Goal: Task Accomplishment & Management: Use online tool/utility

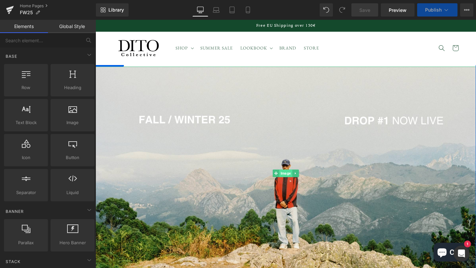
click at [296, 178] on span "Image" at bounding box center [295, 181] width 14 height 8
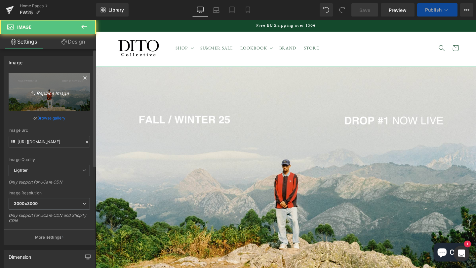
click at [46, 101] on link "Replace Image" at bounding box center [49, 92] width 81 height 38
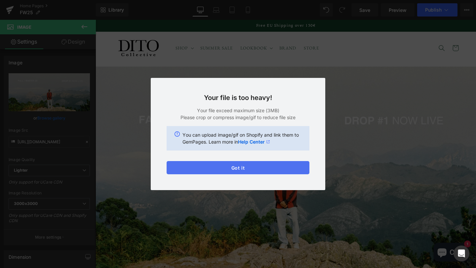
click at [286, 171] on button "Got it" at bounding box center [237, 167] width 143 height 13
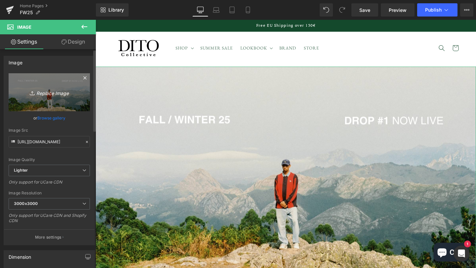
click at [57, 92] on icon "Replace Image" at bounding box center [49, 92] width 53 height 8
click at [63, 95] on icon "Replace Image" at bounding box center [49, 92] width 53 height 8
type input "C:\fakepath\5.jpg"
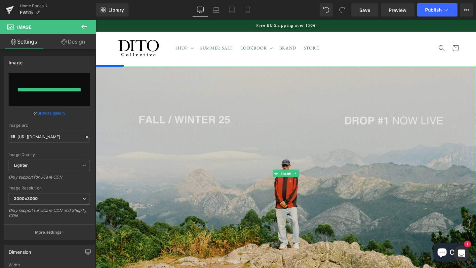
type input "[URL][DOMAIN_NAME]"
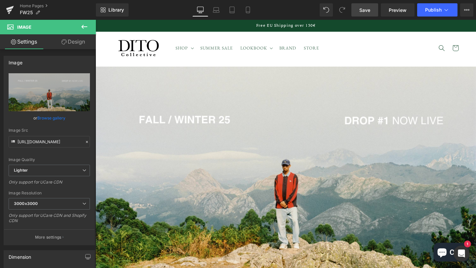
click at [362, 10] on span "Save" at bounding box center [364, 10] width 11 height 7
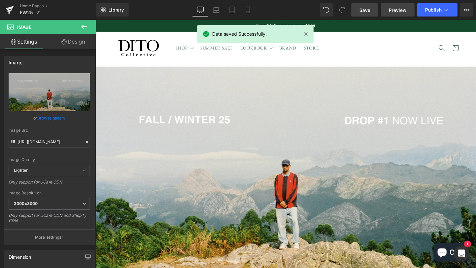
click at [400, 14] on link "Preview" at bounding box center [398, 9] width 34 height 13
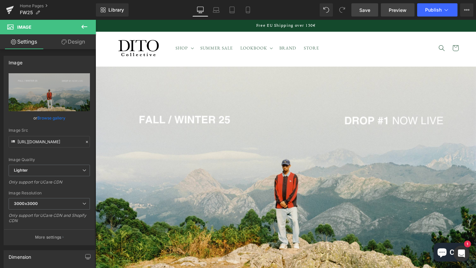
click at [392, 12] on span "Preview" at bounding box center [397, 10] width 18 height 7
click at [249, 12] on icon at bounding box center [248, 12] width 4 height 0
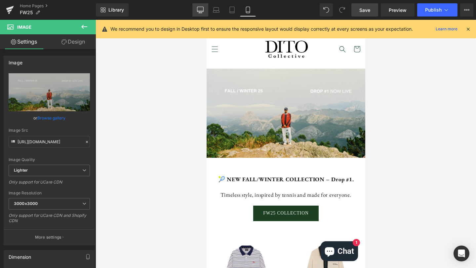
click at [201, 11] on icon at bounding box center [200, 10] width 7 height 7
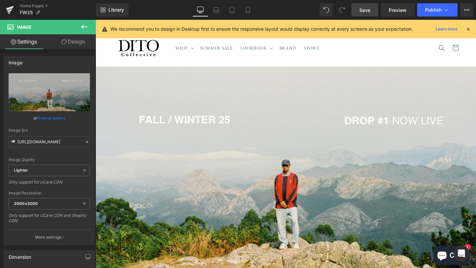
scroll to position [0, 0]
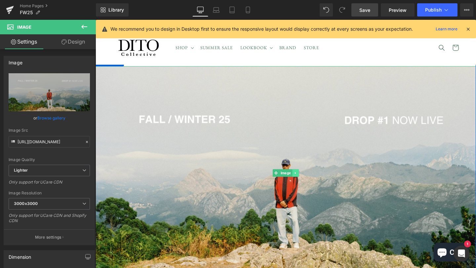
click at [305, 184] on link at bounding box center [305, 181] width 7 height 8
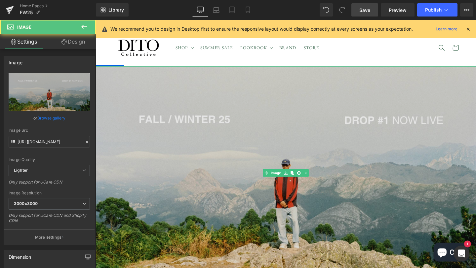
click at [299, 165] on img at bounding box center [295, 181] width 400 height 225
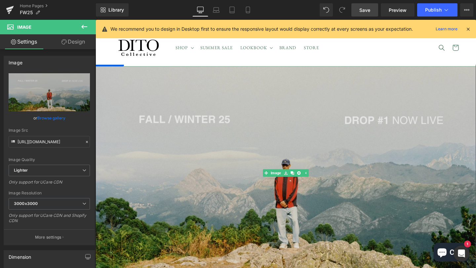
click at [174, 101] on img at bounding box center [295, 181] width 400 height 225
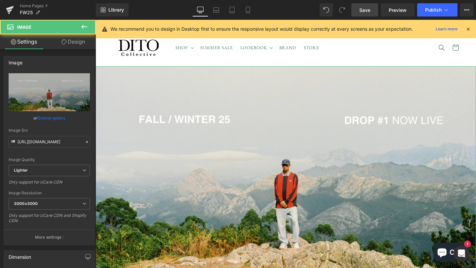
click at [76, 44] on link "Design" at bounding box center [73, 41] width 48 height 15
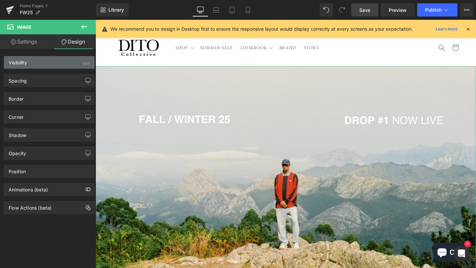
click at [65, 67] on div "Visibility (All)" at bounding box center [49, 62] width 91 height 13
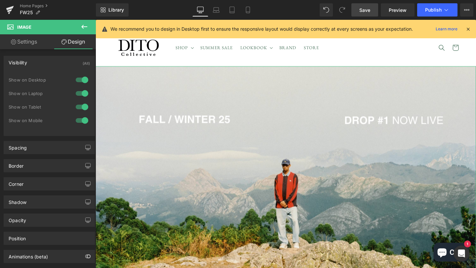
click at [81, 122] on div at bounding box center [82, 120] width 16 height 11
click at [250, 10] on icon at bounding box center [247, 10] width 7 height 7
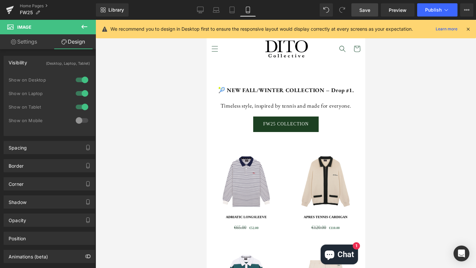
scroll to position [0, 0]
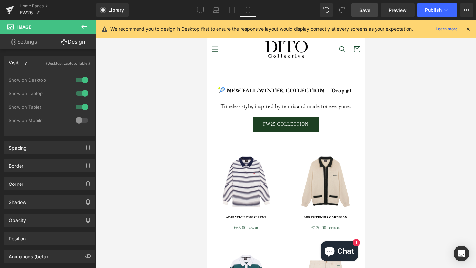
click at [81, 28] on icon at bounding box center [84, 27] width 8 height 8
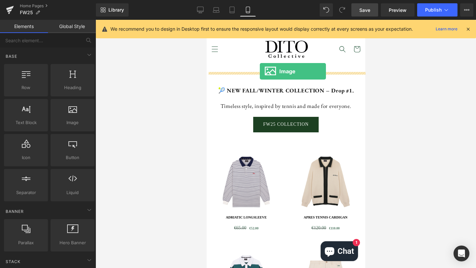
drag, startPoint x: 268, startPoint y: 125, endPoint x: 259, endPoint y: 71, distance: 53.8
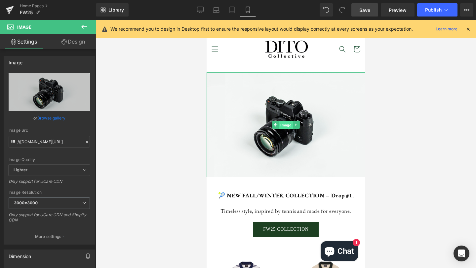
click at [283, 122] on span "Image" at bounding box center [285, 125] width 14 height 8
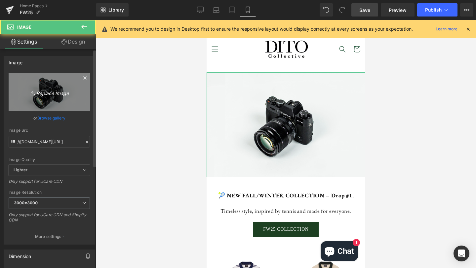
click at [34, 93] on icon "Replace Image" at bounding box center [49, 92] width 53 height 8
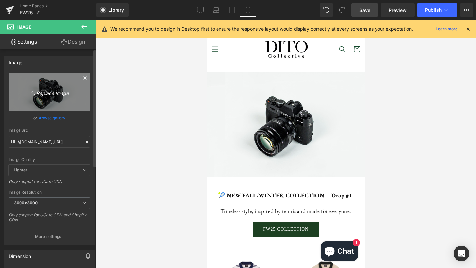
type input "C:\fakepath\33.jpg"
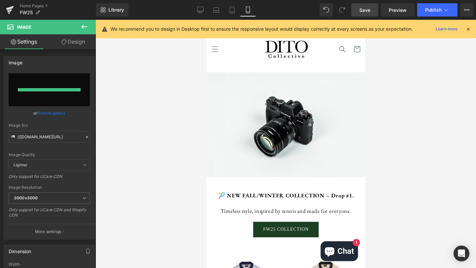
type input "[URL][DOMAIN_NAME]"
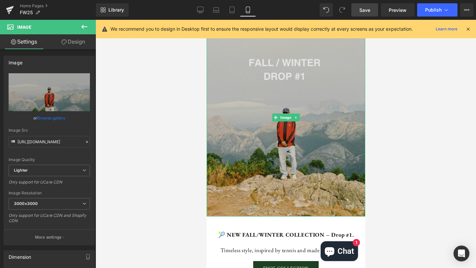
scroll to position [55, 0]
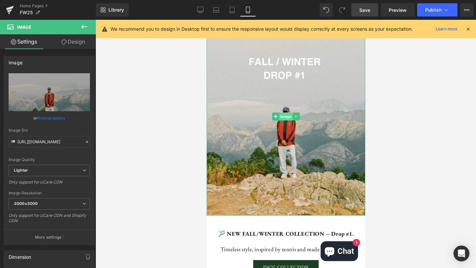
click at [286, 117] on span "Image" at bounding box center [285, 117] width 14 height 8
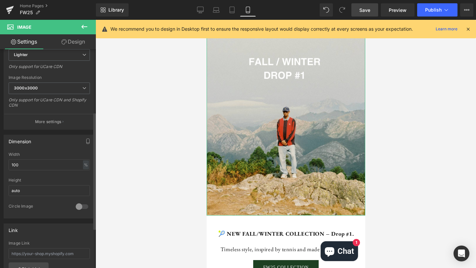
scroll to position [118, 0]
drag, startPoint x: 35, startPoint y: 162, endPoint x: 10, endPoint y: 162, distance: 24.8
click at [10, 162] on input "100" at bounding box center [49, 163] width 81 height 11
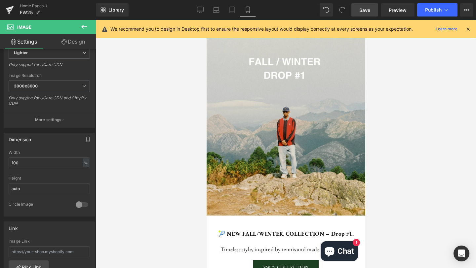
click at [142, 164] on div at bounding box center [285, 144] width 380 height 248
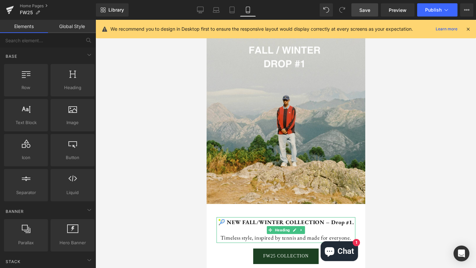
scroll to position [0, 0]
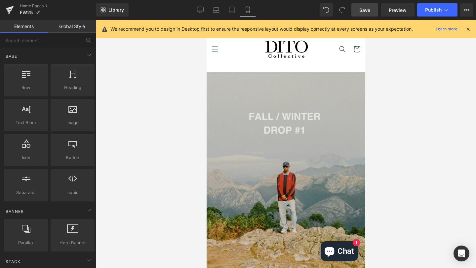
click at [269, 140] on img at bounding box center [285, 171] width 159 height 198
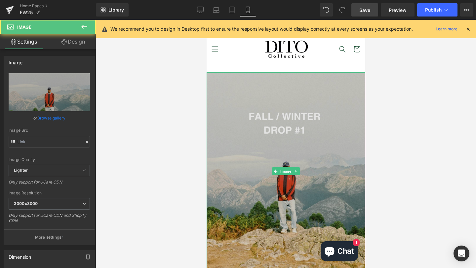
type input "[URL][DOMAIN_NAME]"
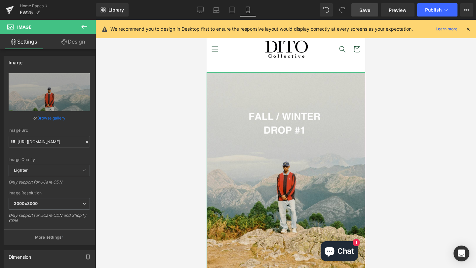
click at [74, 42] on link "Design" at bounding box center [73, 41] width 48 height 15
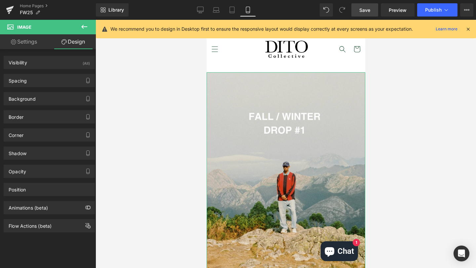
click at [25, 44] on link "Settings" at bounding box center [24, 41] width 48 height 15
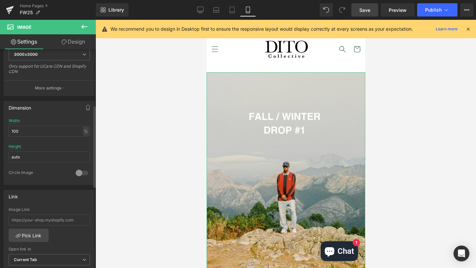
scroll to position [151, 0]
drag, startPoint x: 44, startPoint y: 131, endPoint x: 1, endPoint y: 131, distance: 42.6
click at [1, 131] on div "Dimension 100% Width 100 % % px auto Height auto 0 Circle Image" at bounding box center [49, 139] width 99 height 89
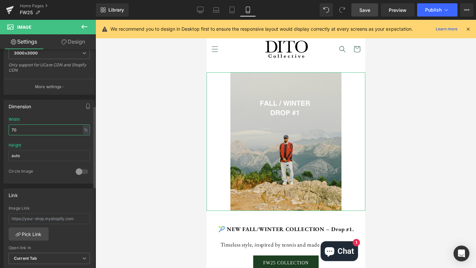
type input "7"
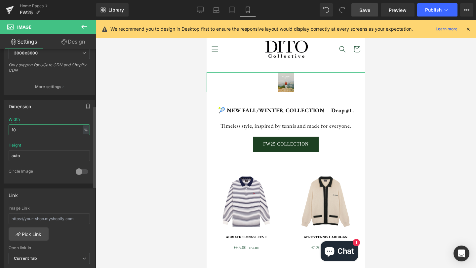
type input "100"
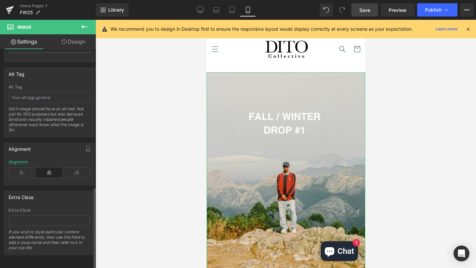
scroll to position [367, 0]
click at [84, 27] on icon at bounding box center [84, 27] width 8 height 8
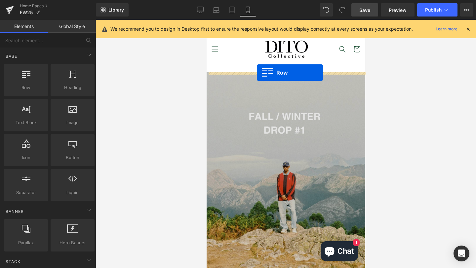
drag, startPoint x: 228, startPoint y: 109, endPoint x: 256, endPoint y: 73, distance: 46.3
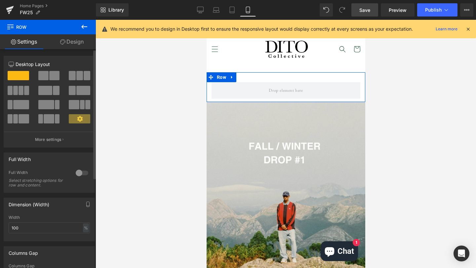
click at [45, 78] on span at bounding box center [43, 75] width 10 height 9
type input "1200"
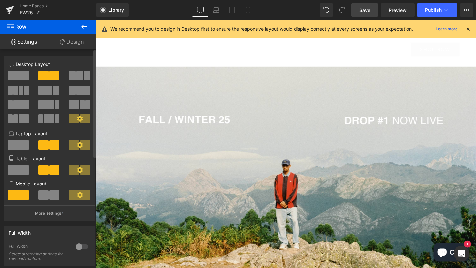
scroll to position [225, 0]
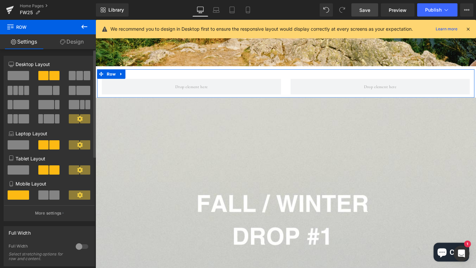
click at [19, 78] on span at bounding box center [18, 75] width 21 height 9
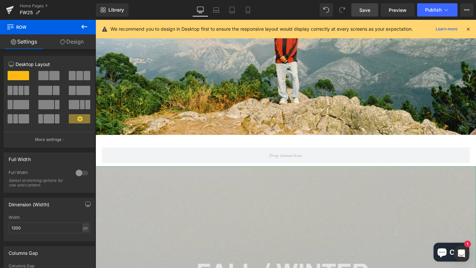
scroll to position [0, 0]
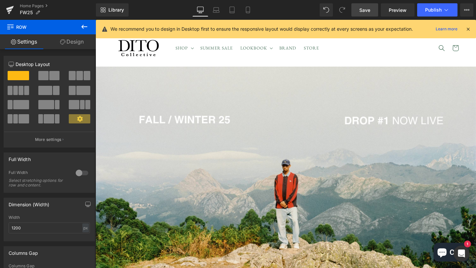
click at [470, 30] on icon at bounding box center [468, 29] width 6 height 6
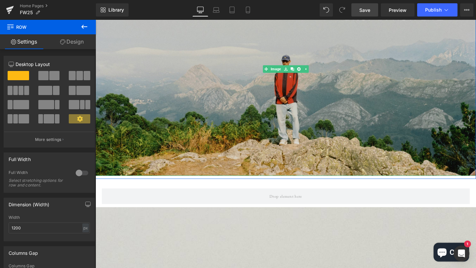
scroll to position [111, 0]
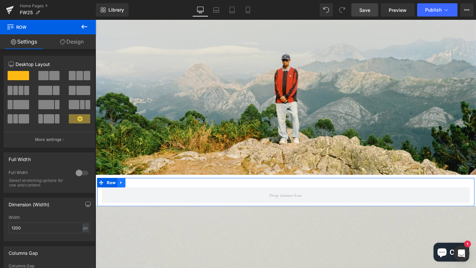
click at [124, 192] on icon at bounding box center [122, 191] width 5 height 5
click at [138, 193] on icon at bounding box center [139, 191] width 5 height 5
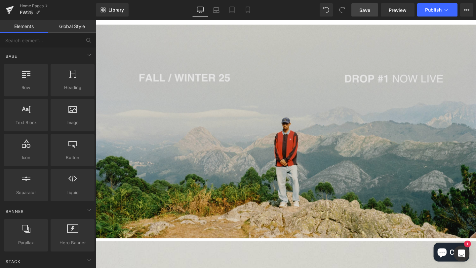
scroll to position [0, 0]
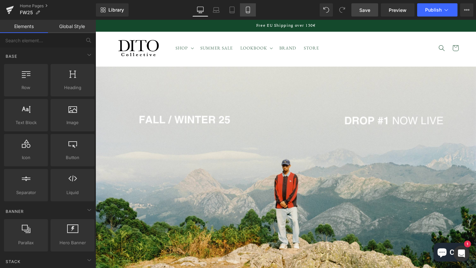
click at [252, 11] on link "Mobile" at bounding box center [248, 9] width 16 height 13
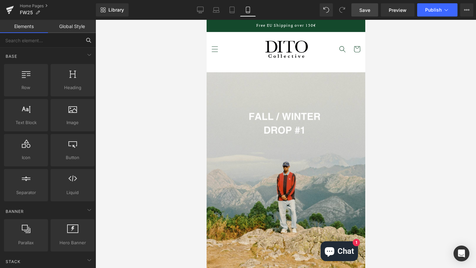
click at [75, 39] on input "text" at bounding box center [40, 40] width 81 height 15
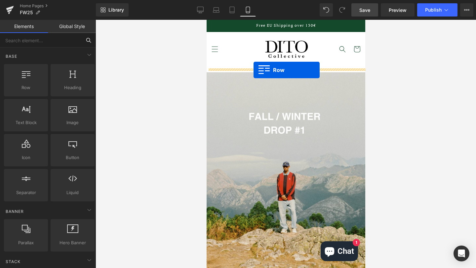
drag, startPoint x: 239, startPoint y: 105, endPoint x: 253, endPoint y: 70, distance: 37.4
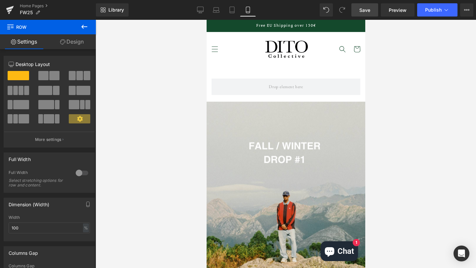
click at [84, 27] on icon at bounding box center [84, 27] width 6 height 4
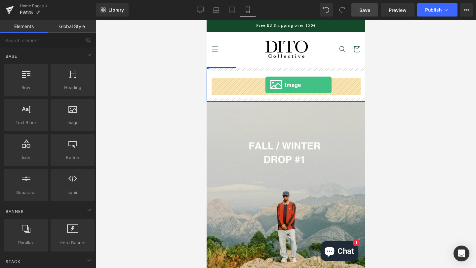
drag, startPoint x: 276, startPoint y: 134, endPoint x: 265, endPoint y: 85, distance: 50.7
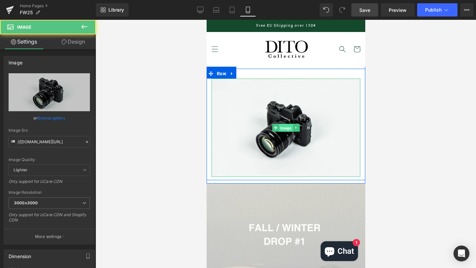
click at [286, 127] on span "Image" at bounding box center [285, 128] width 14 height 8
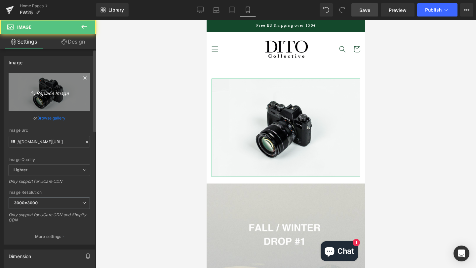
click at [54, 92] on icon "Replace Image" at bounding box center [49, 92] width 53 height 8
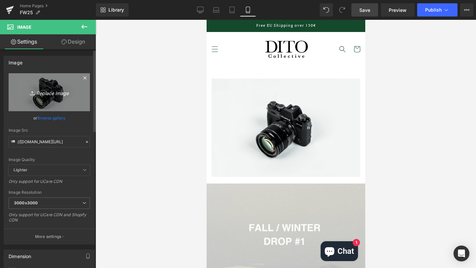
type input "C:\fakepath\33.jpg"
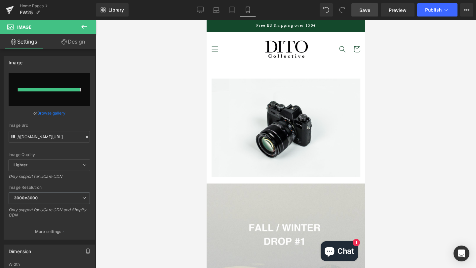
type input "[URL][DOMAIN_NAME]"
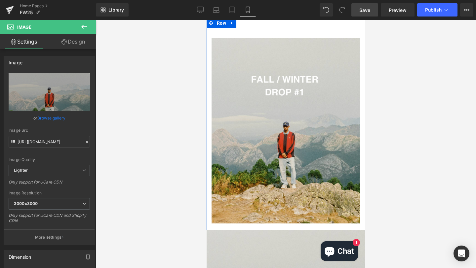
scroll to position [68, 0]
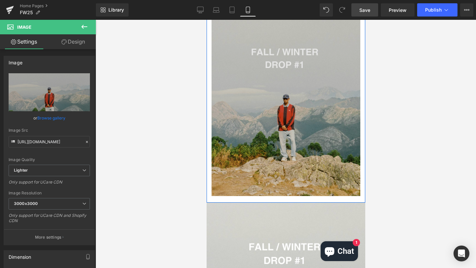
click at [285, 95] on img at bounding box center [285, 104] width 149 height 186
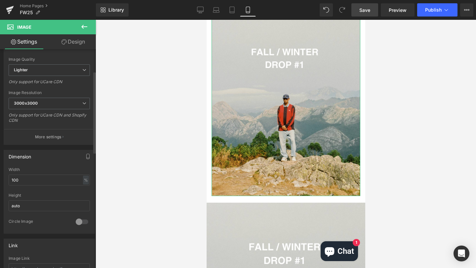
scroll to position [107, 0]
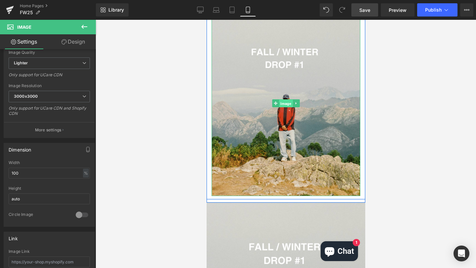
click at [283, 102] on span "Image" at bounding box center [285, 104] width 14 height 8
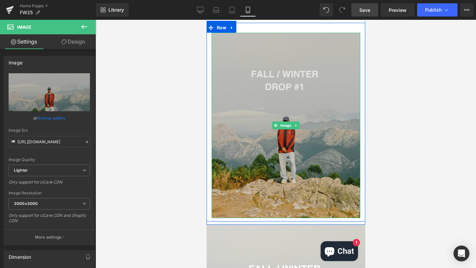
scroll to position [0, 0]
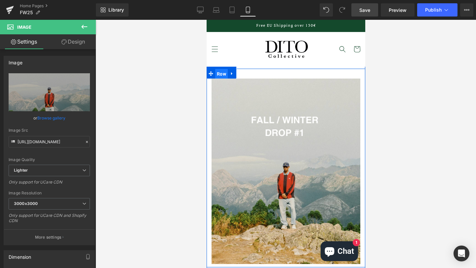
click at [222, 75] on span "Row" at bounding box center [221, 74] width 13 height 10
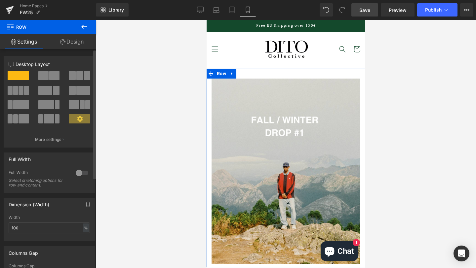
click at [80, 174] on div at bounding box center [82, 173] width 16 height 11
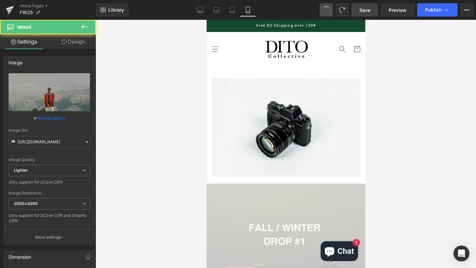
type input "//[DOMAIN_NAME][URL]"
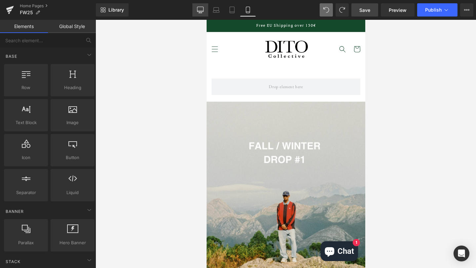
click at [202, 11] on icon at bounding box center [200, 11] width 6 height 0
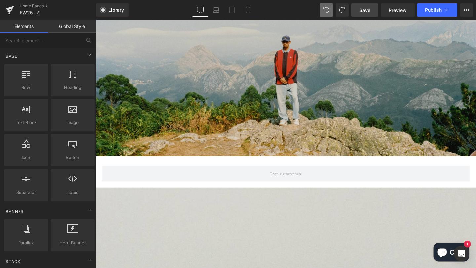
scroll to position [97, 0]
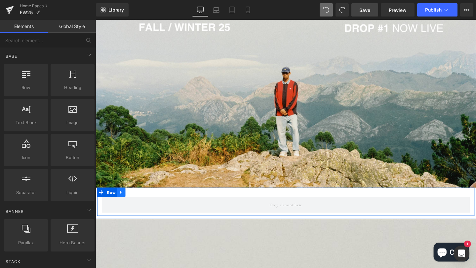
click at [124, 204] on link at bounding box center [122, 202] width 9 height 10
click at [139, 202] on icon at bounding box center [139, 201] width 5 height 5
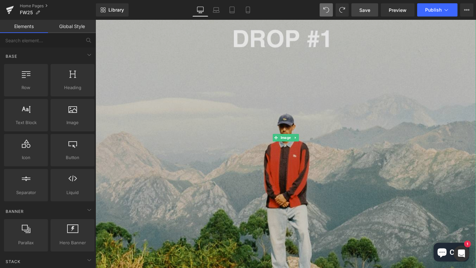
scroll to position [423, 0]
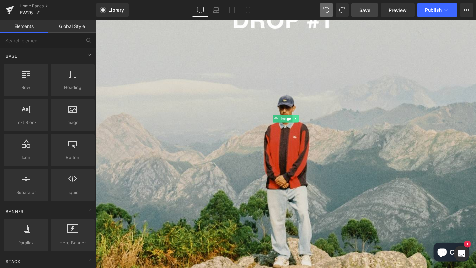
click at [305, 126] on icon at bounding box center [306, 124] width 4 height 4
click at [307, 126] on icon at bounding box center [309, 124] width 4 height 4
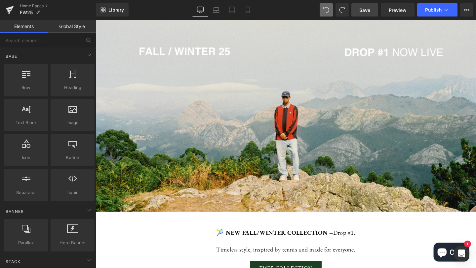
scroll to position [0, 0]
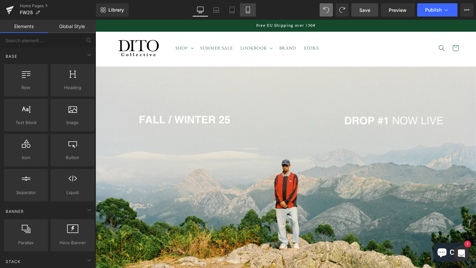
click at [252, 10] on link "Mobile" at bounding box center [248, 9] width 16 height 13
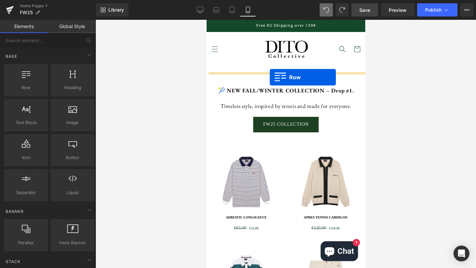
drag, startPoint x: 232, startPoint y: 105, endPoint x: 269, endPoint y: 77, distance: 46.6
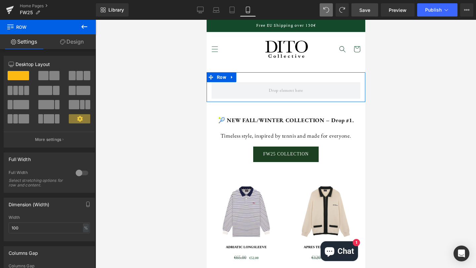
click at [233, 78] on icon at bounding box center [231, 77] width 5 height 5
click at [248, 79] on icon at bounding box center [248, 77] width 5 height 5
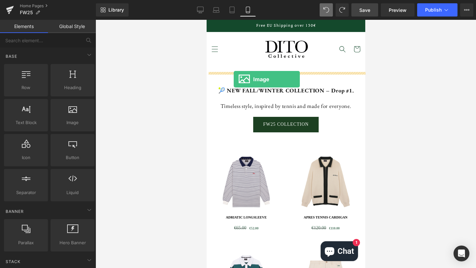
drag, startPoint x: 278, startPoint y: 136, endPoint x: 233, endPoint y: 79, distance: 72.4
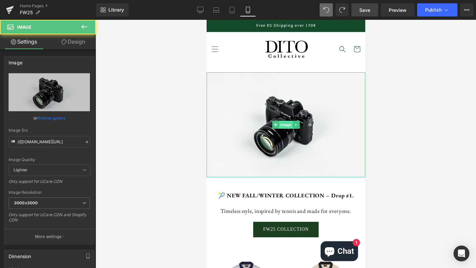
click at [285, 124] on span "Image" at bounding box center [285, 125] width 14 height 8
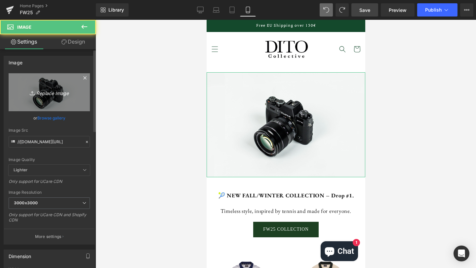
click at [56, 102] on link "Replace Image" at bounding box center [49, 92] width 81 height 38
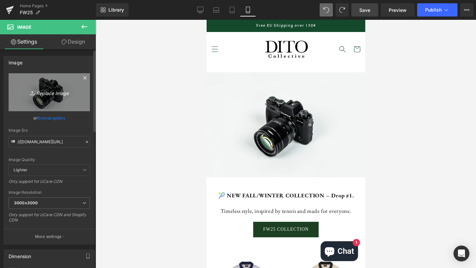
type input "C:\fakepath\33.jpg"
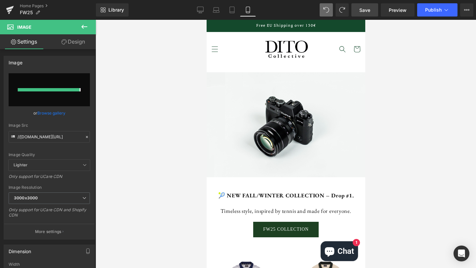
type input "[URL][DOMAIN_NAME]"
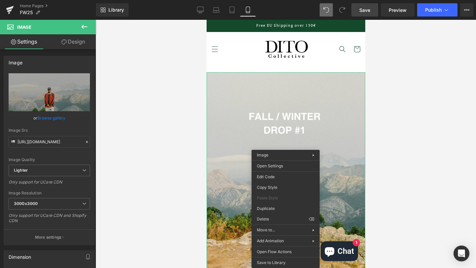
click at [420, 163] on div at bounding box center [285, 144] width 380 height 248
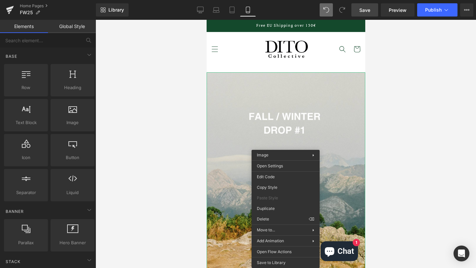
click at [415, 154] on div at bounding box center [285, 144] width 380 height 248
click at [168, 153] on div at bounding box center [285, 144] width 380 height 248
click at [402, 205] on div at bounding box center [285, 144] width 380 height 248
click at [125, 92] on div at bounding box center [285, 144] width 380 height 248
click at [293, 49] on img at bounding box center [285, 49] width 53 height 30
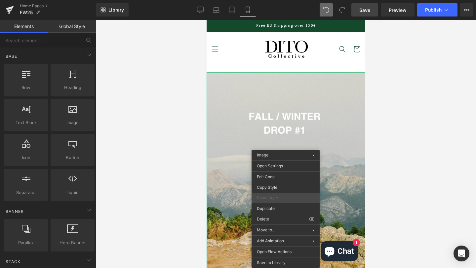
click at [283, 195] on span "Paste Style" at bounding box center [285, 198] width 57 height 6
click at [436, 157] on div at bounding box center [285, 144] width 380 height 248
click at [296, 51] on img at bounding box center [285, 49] width 53 height 30
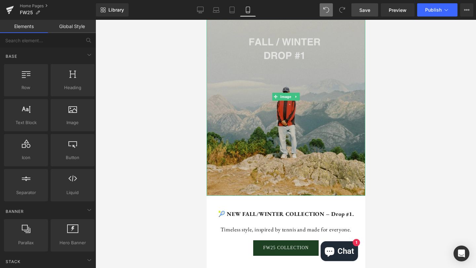
scroll to position [35, 0]
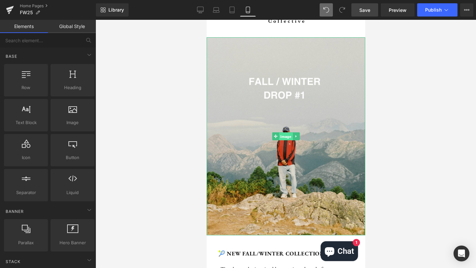
click at [287, 135] on span "Image" at bounding box center [285, 136] width 14 height 8
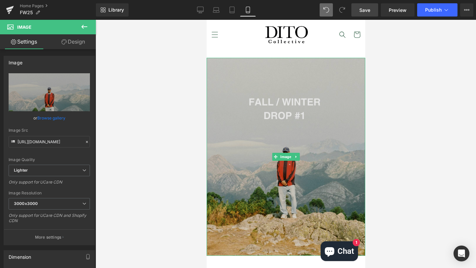
scroll to position [16, 0]
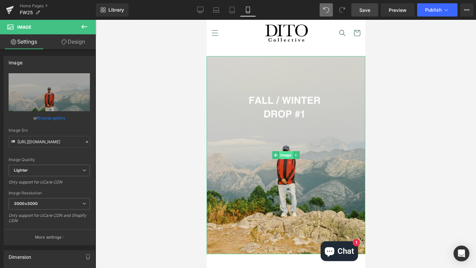
click at [285, 156] on span "Image" at bounding box center [285, 155] width 14 height 8
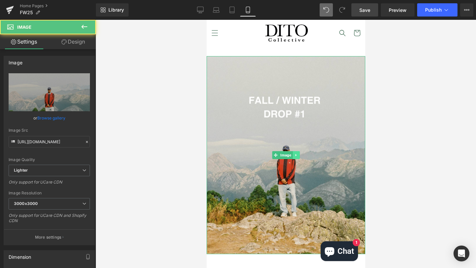
click at [295, 156] on icon at bounding box center [296, 155] width 4 height 4
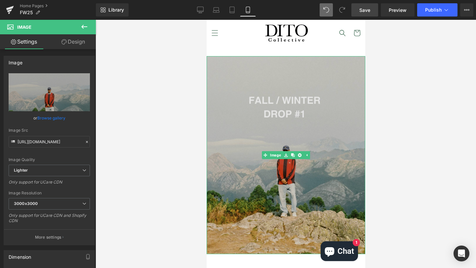
click at [272, 133] on img at bounding box center [285, 155] width 159 height 198
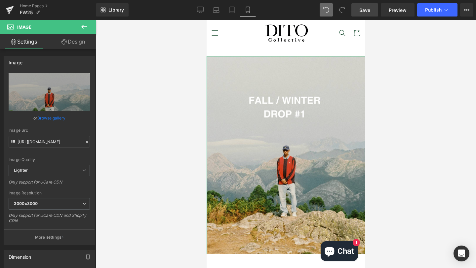
click at [73, 37] on link "Design" at bounding box center [73, 41] width 48 height 15
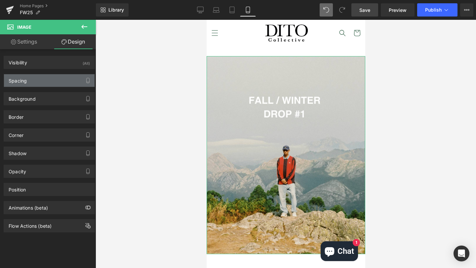
type input "0"
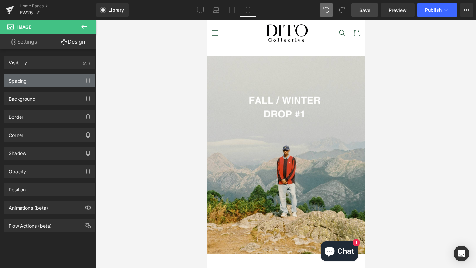
type input "0"
click at [66, 85] on div "Spacing" at bounding box center [49, 80] width 91 height 13
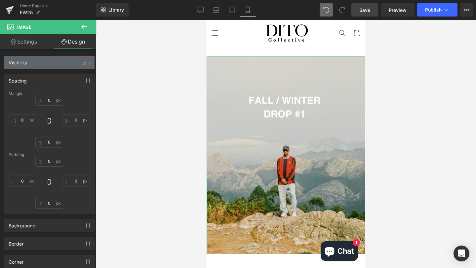
click at [69, 65] on div "Visibility (All)" at bounding box center [49, 62] width 91 height 13
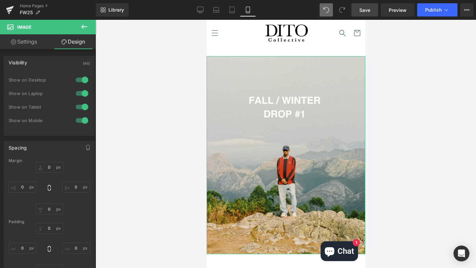
click at [70, 43] on link "Design" at bounding box center [73, 41] width 48 height 15
click at [25, 43] on link "Settings" at bounding box center [24, 41] width 48 height 15
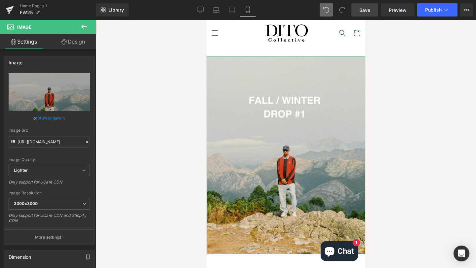
click at [69, 48] on link "Design" at bounding box center [73, 41] width 48 height 15
type input "0"
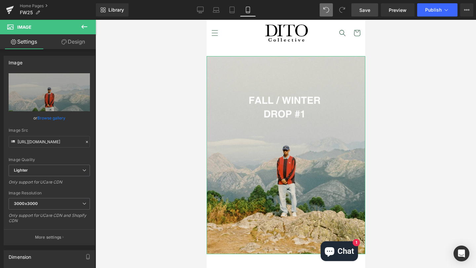
type input "0"
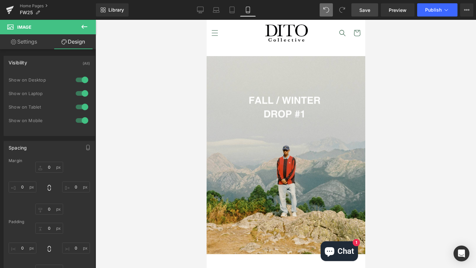
click at [82, 26] on icon at bounding box center [84, 27] width 6 height 4
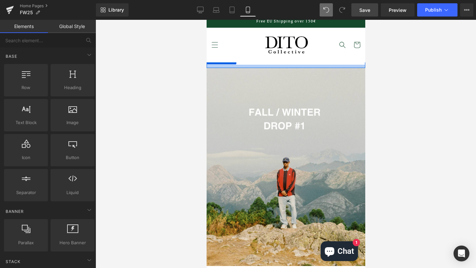
scroll to position [0, 0]
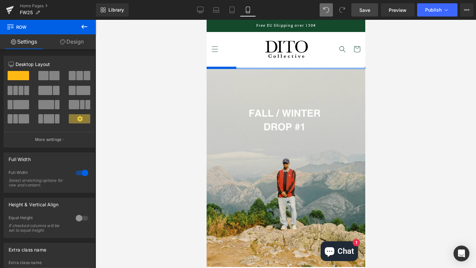
drag, startPoint x: 332, startPoint y: 70, endPoint x: 333, endPoint y: 58, distance: 11.9
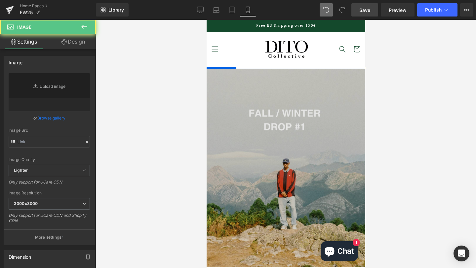
click at [291, 123] on img at bounding box center [285, 168] width 159 height 198
type input "[URL][DOMAIN_NAME]"
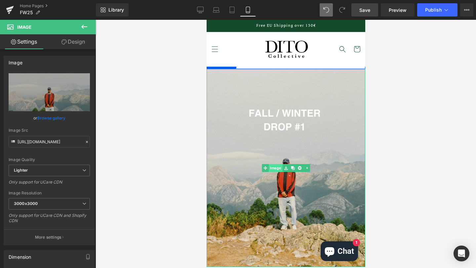
click at [276, 167] on link "Image" at bounding box center [271, 168] width 20 height 8
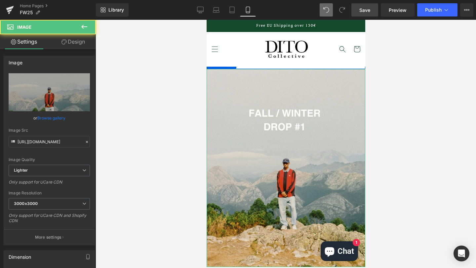
click at [76, 42] on link "Design" at bounding box center [73, 41] width 48 height 15
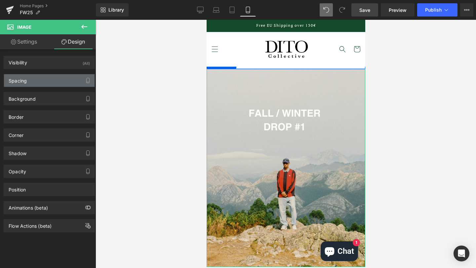
type input "0"
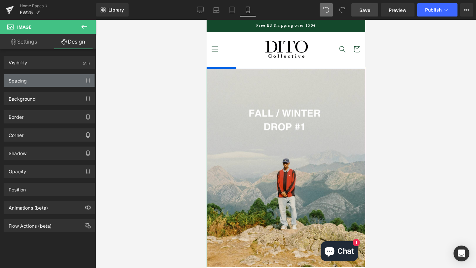
type input "0"
click at [63, 83] on div "Spacing" at bounding box center [49, 80] width 91 height 13
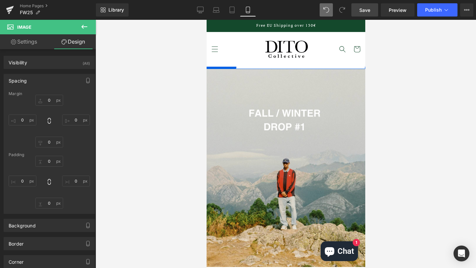
click at [420, 60] on div at bounding box center [285, 144] width 380 height 248
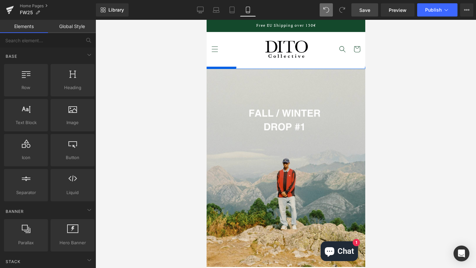
click at [418, 124] on div at bounding box center [285, 144] width 380 height 248
click at [397, 161] on div at bounding box center [285, 144] width 380 height 248
click at [159, 143] on div at bounding box center [285, 144] width 380 height 248
click at [145, 81] on div at bounding box center [285, 144] width 380 height 248
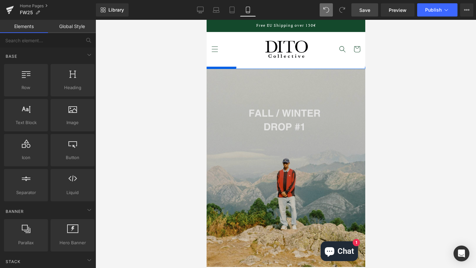
click at [294, 119] on img at bounding box center [285, 168] width 159 height 198
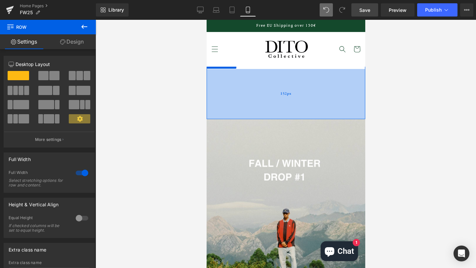
drag, startPoint x: 238, startPoint y: 68, endPoint x: 229, endPoint y: 81, distance: 16.1
click at [242, 119] on div "152px" at bounding box center [285, 94] width 159 height 50
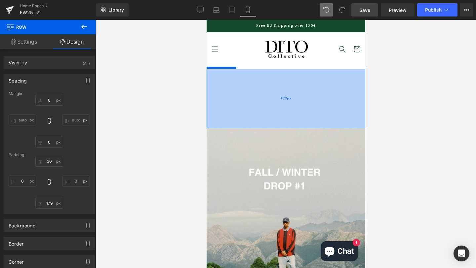
click at [227, 74] on div "179px" at bounding box center [285, 98] width 159 height 59
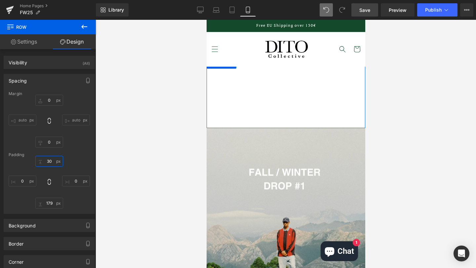
click at [47, 163] on input "30" at bounding box center [49, 161] width 28 height 11
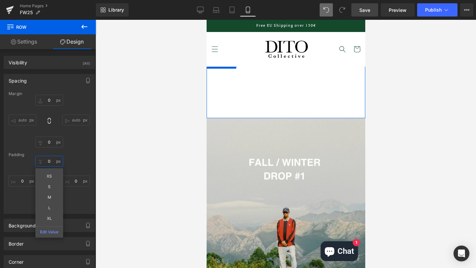
type input "0"
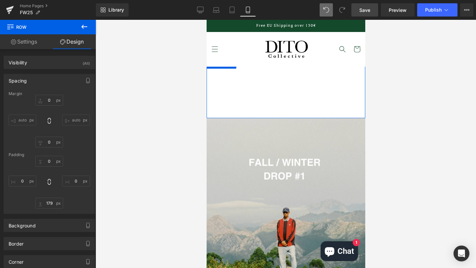
click at [77, 198] on div "0 0 0px 0 179px 179 0px 0" at bounding box center [49, 182] width 81 height 53
click at [44, 204] on input "179" at bounding box center [49, 203] width 28 height 11
type input "0"
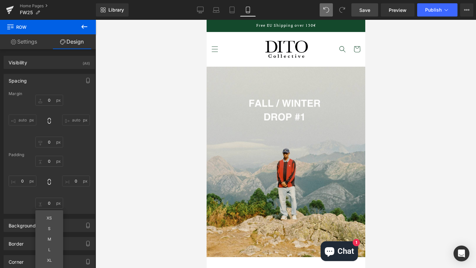
click at [460, 124] on div at bounding box center [285, 144] width 380 height 248
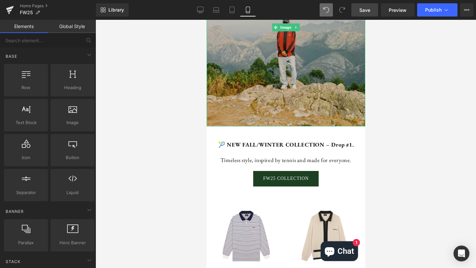
scroll to position [132, 0]
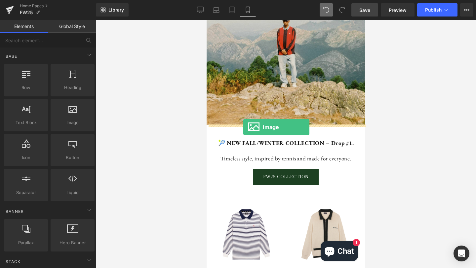
drag, startPoint x: 291, startPoint y: 137, endPoint x: 243, endPoint y: 127, distance: 49.0
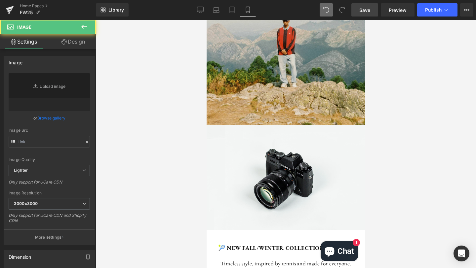
type input "//[DOMAIN_NAME][URL]"
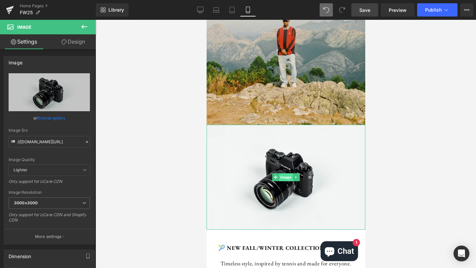
click at [288, 176] on span "Image" at bounding box center [285, 177] width 14 height 8
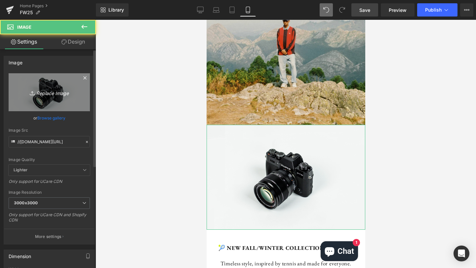
click at [59, 97] on link "Replace Image" at bounding box center [49, 92] width 81 height 38
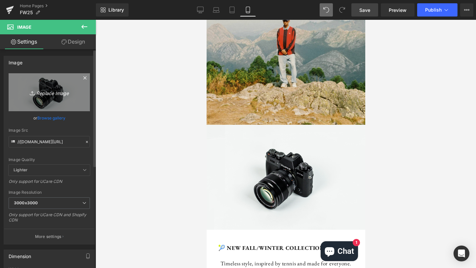
type input "C:\fakepath\36.jpg"
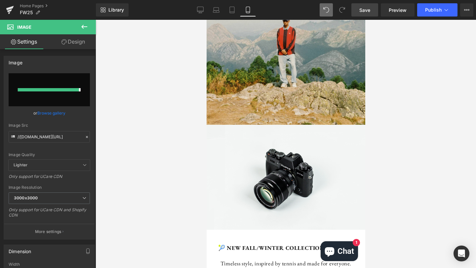
type input "[URL][DOMAIN_NAME]"
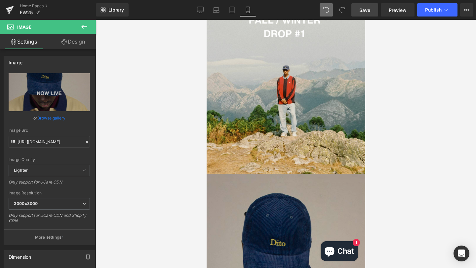
scroll to position [0, 0]
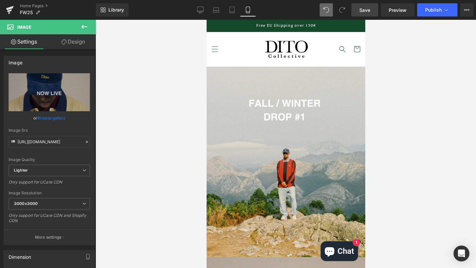
click at [367, 9] on span "Save" at bounding box center [364, 10] width 11 height 7
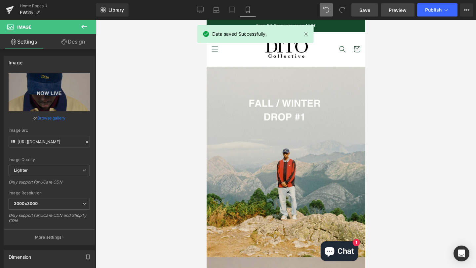
click at [397, 13] on span "Preview" at bounding box center [397, 10] width 18 height 7
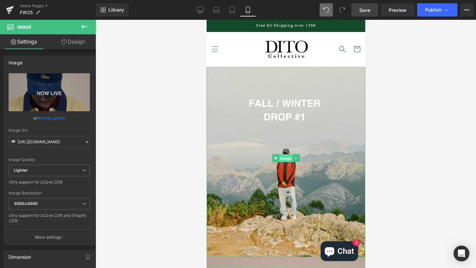
click at [286, 155] on span "Image" at bounding box center [285, 158] width 14 height 8
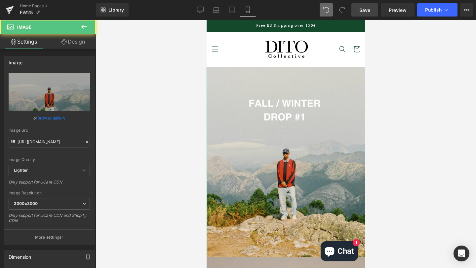
drag, startPoint x: 76, startPoint y: 43, endPoint x: 72, endPoint y: 60, distance: 18.1
click at [76, 43] on link "Design" at bounding box center [73, 41] width 48 height 15
click at [0, 0] on div "Visibility" at bounding box center [0, 0] width 0 height 0
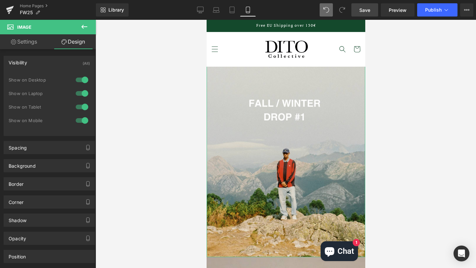
click at [78, 80] on div at bounding box center [82, 80] width 16 height 11
click at [81, 91] on div at bounding box center [82, 93] width 16 height 11
click at [81, 107] on div at bounding box center [82, 107] width 16 height 11
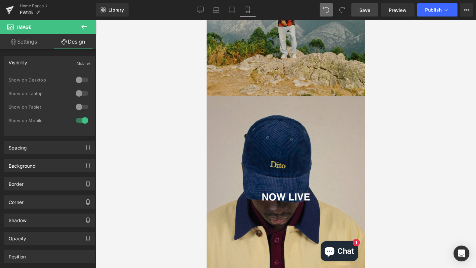
scroll to position [163, 0]
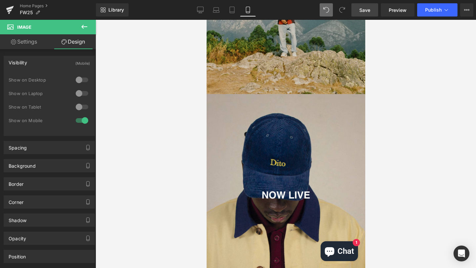
click at [294, 134] on img at bounding box center [285, 193] width 159 height 198
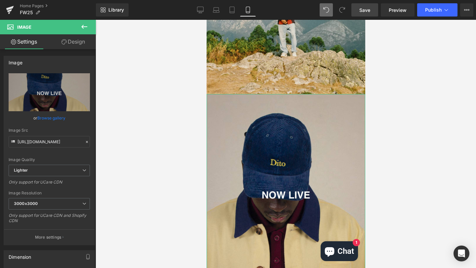
click at [80, 45] on link "Design" at bounding box center [73, 41] width 48 height 15
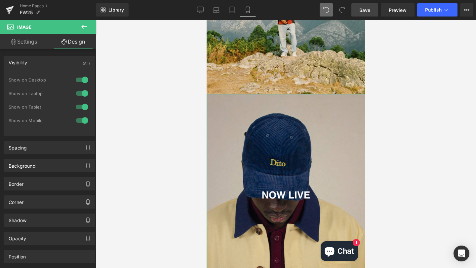
click at [81, 77] on div at bounding box center [82, 80] width 16 height 11
click at [81, 91] on div at bounding box center [82, 93] width 16 height 11
click at [81, 105] on div at bounding box center [82, 107] width 16 height 11
click at [363, 14] on link "Save" at bounding box center [364, 9] width 27 height 13
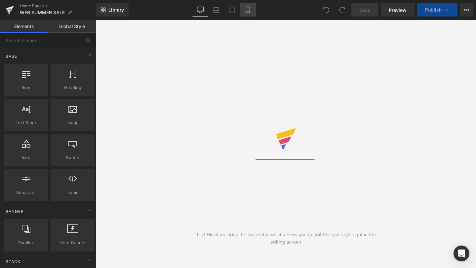
click at [248, 7] on icon at bounding box center [247, 10] width 7 height 7
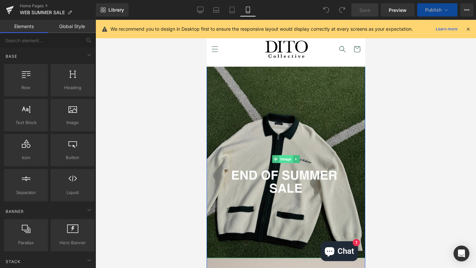
click at [287, 158] on span "Image" at bounding box center [285, 159] width 14 height 8
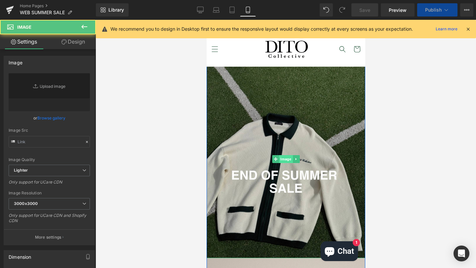
type input "https://ucarecdn.com/7ade9baa-19a7-4f08-9dff-58d43783f9fb/-/format/auto/-/previ…"
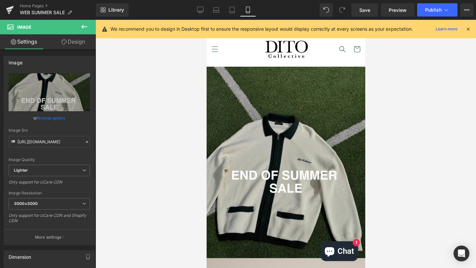
click at [468, 29] on icon at bounding box center [468, 29] width 6 height 6
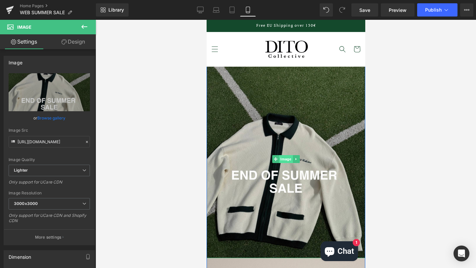
click at [286, 158] on span "Image" at bounding box center [285, 159] width 14 height 8
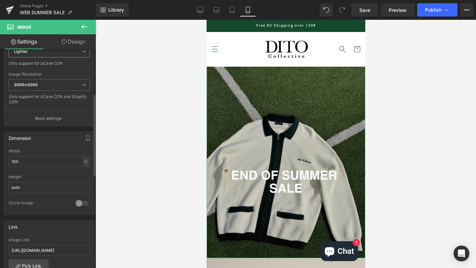
scroll to position [119, 0]
click at [74, 44] on link "Design" at bounding box center [73, 41] width 48 height 15
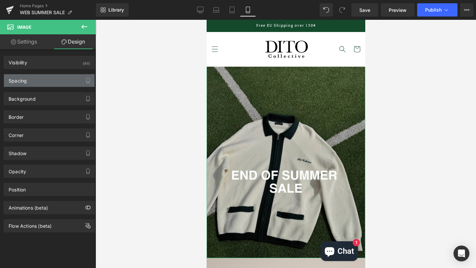
type input "0"
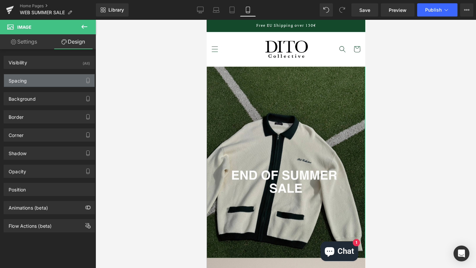
type input "0"
click at [58, 85] on div "Spacing" at bounding box center [49, 80] width 91 height 13
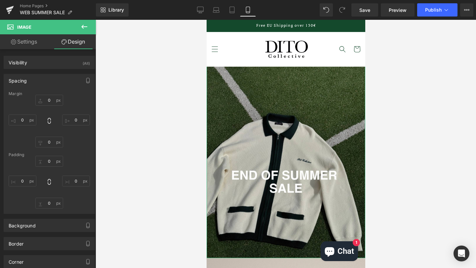
click at [70, 42] on link "Design" at bounding box center [73, 41] width 48 height 15
click at [286, 157] on span "Image" at bounding box center [285, 159] width 14 height 8
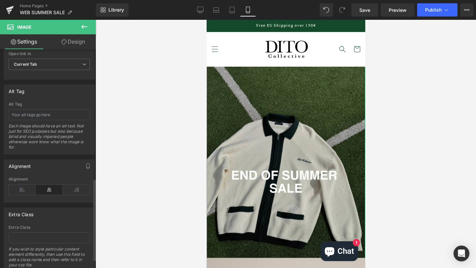
scroll to position [0, 0]
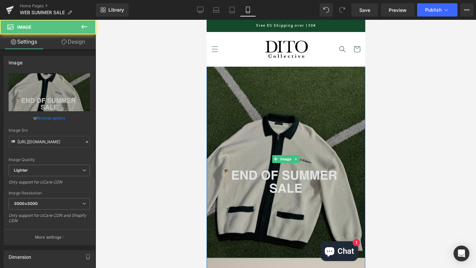
click at [257, 69] on img at bounding box center [285, 159] width 159 height 198
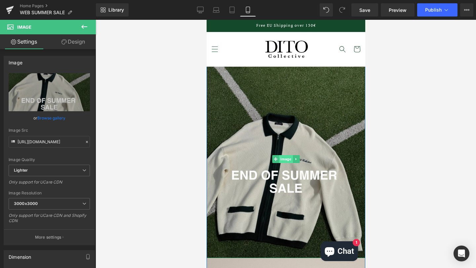
click at [286, 158] on span "Image" at bounding box center [285, 159] width 14 height 8
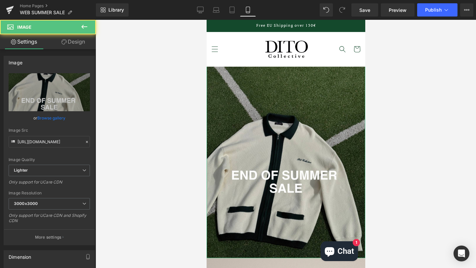
click at [81, 39] on link "Design" at bounding box center [73, 41] width 48 height 15
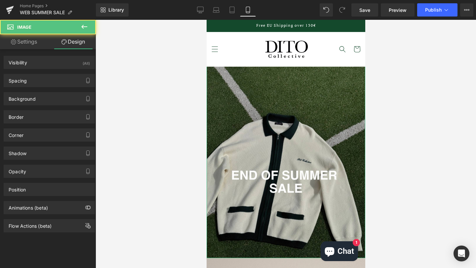
type input "0"
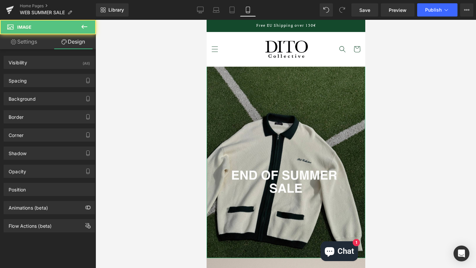
type input "0"
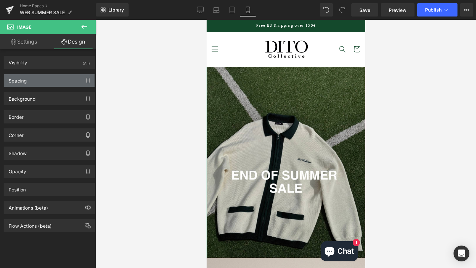
click at [63, 83] on div "Spacing" at bounding box center [49, 80] width 91 height 13
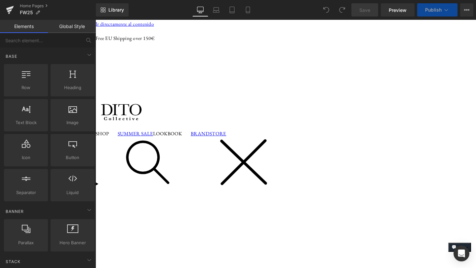
scroll to position [8, 0]
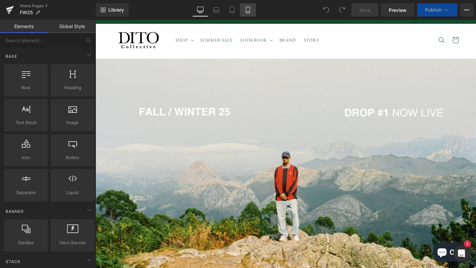
click at [246, 5] on link "Mobile" at bounding box center [248, 9] width 16 height 13
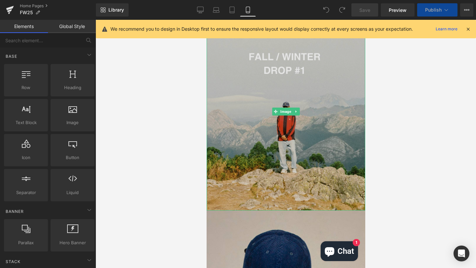
scroll to position [0, 0]
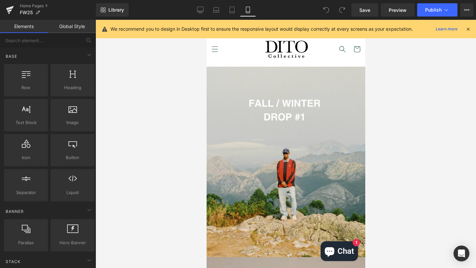
click at [470, 27] on icon at bounding box center [468, 29] width 6 height 6
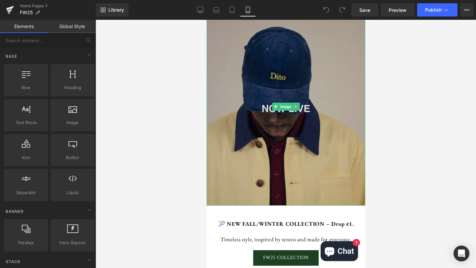
scroll to position [249, 0]
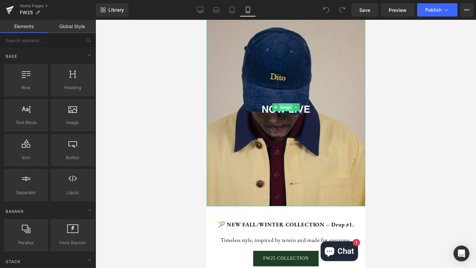
click at [284, 105] on span "Image" at bounding box center [285, 107] width 14 height 8
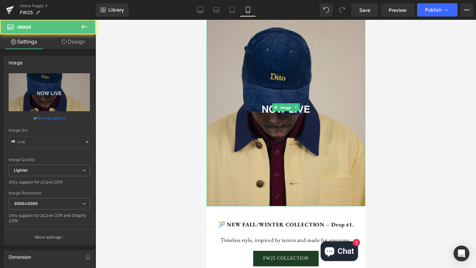
type input "[URL][DOMAIN_NAME]"
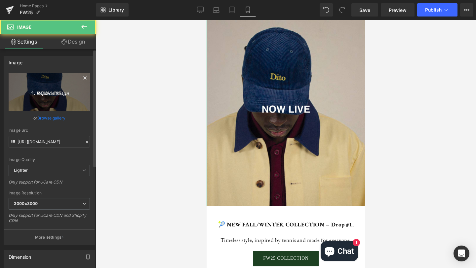
click at [56, 95] on icon "Replace Image" at bounding box center [49, 92] width 53 height 8
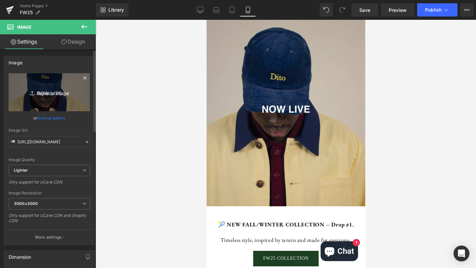
type input "C:\fakepath\UNISEX TIMELESS APPAREL (35).jpg"
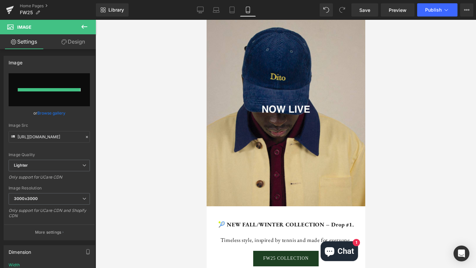
type input "https://ucarecdn.com/a0e2883b-3f05-4189-b554-0e8215425e3a/-/format/auto/-/previ…"
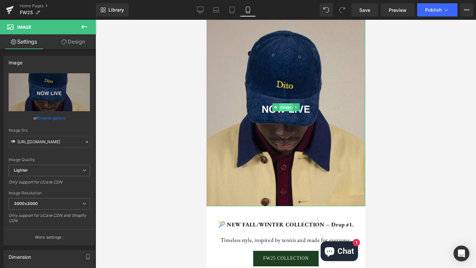
click at [287, 109] on span "Image" at bounding box center [285, 107] width 14 height 8
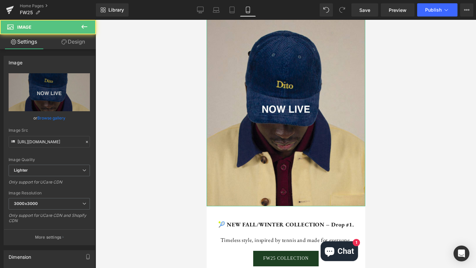
click at [75, 44] on link "Design" at bounding box center [73, 41] width 48 height 15
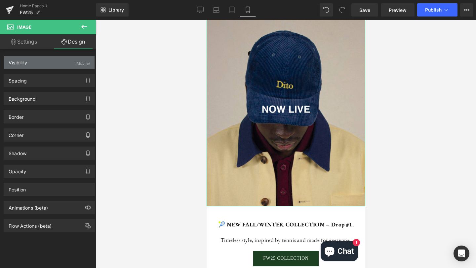
click at [70, 66] on div "Visibility (Mobile)" at bounding box center [49, 62] width 91 height 13
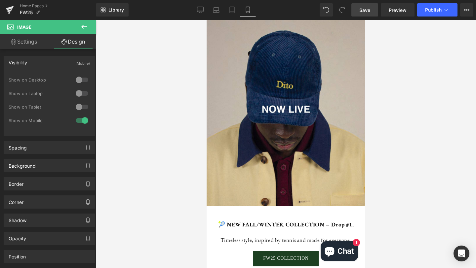
click at [369, 8] on span "Save" at bounding box center [364, 10] width 11 height 7
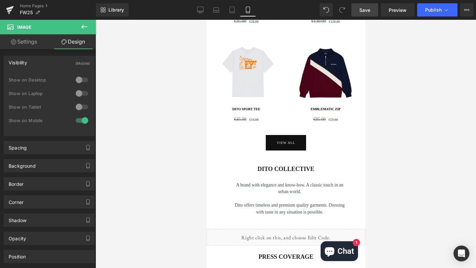
scroll to position [1194, 0]
